Goal: Information Seeking & Learning: Learn about a topic

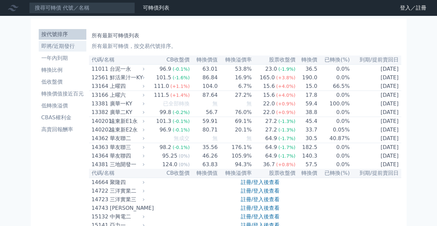
click at [64, 47] on li "即將/近期發行" at bounding box center [63, 46] width 48 height 8
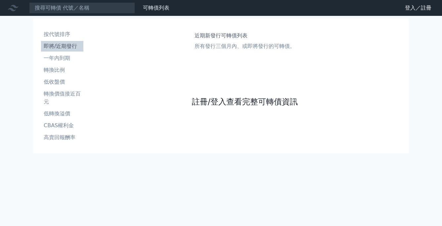
click at [244, 101] on link "註冊/登入查看完整可轉債資訊" at bounding box center [245, 102] width 106 height 11
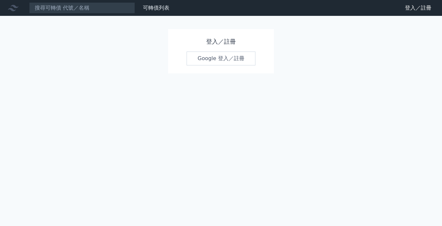
click at [225, 56] on link "Google 登入／註冊" at bounding box center [221, 59] width 69 height 14
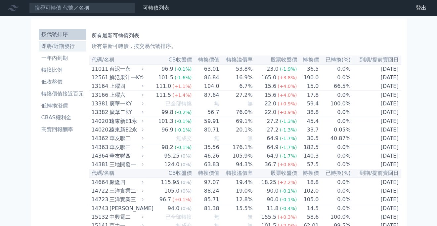
click at [63, 48] on li "即將/近期發行" at bounding box center [63, 46] width 48 height 8
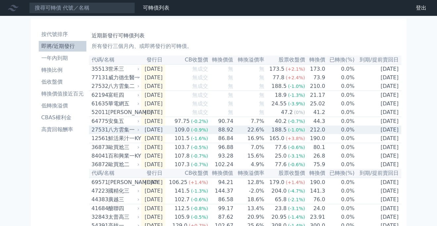
click at [160, 134] on td "[DATE]" at bounding box center [153, 130] width 24 height 9
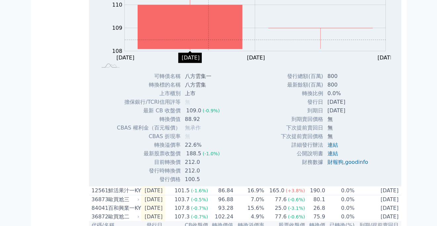
scroll to position [198, 0]
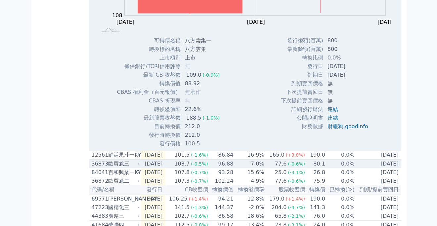
click at [129, 167] on div "歐買尬三" at bounding box center [123, 164] width 30 height 8
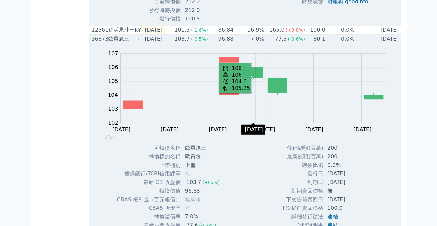
scroll to position [331, 0]
